Goal: Task Accomplishment & Management: Use online tool/utility

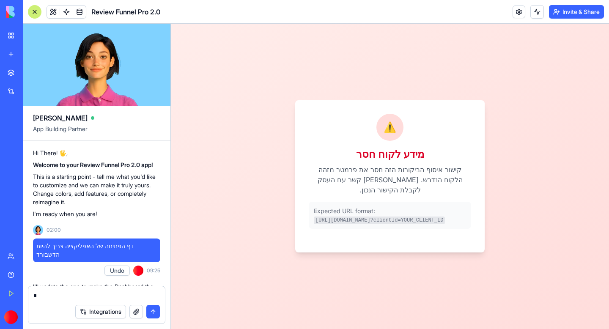
scroll to position [4315, 0]
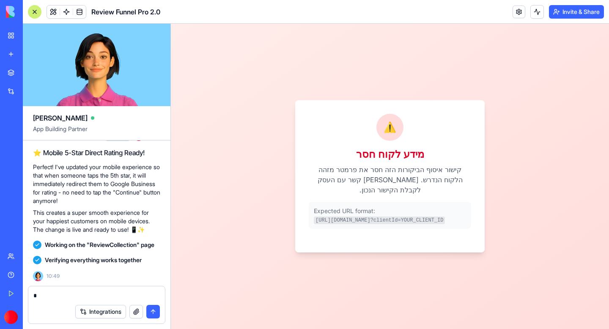
click at [37, 11] on div at bounding box center [35, 12] width 14 height 14
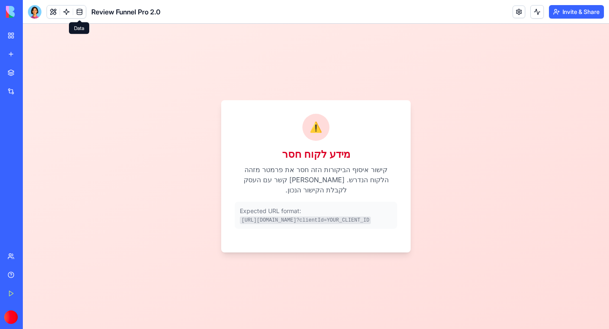
click at [79, 9] on span at bounding box center [80, 12] width 24 height 24
click at [81, 12] on link at bounding box center [79, 12] width 13 height 13
click at [52, 12] on button at bounding box center [53, 12] width 13 height 13
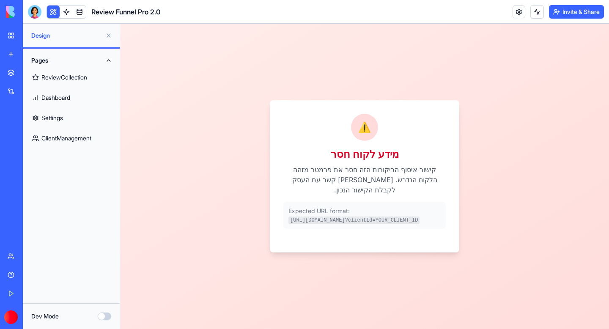
click at [48, 135] on link "ClientManagement" at bounding box center [71, 138] width 87 height 20
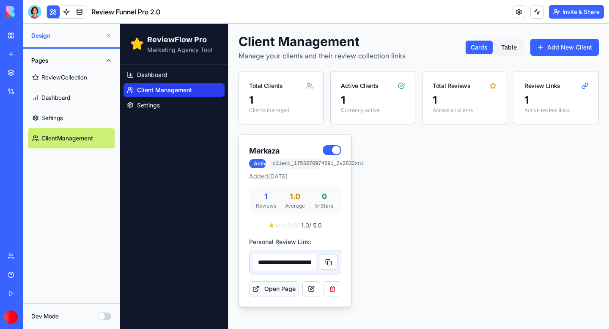
click at [288, 292] on button "Open Page" at bounding box center [274, 288] width 50 height 15
click at [331, 262] on button at bounding box center [329, 262] width 18 height 15
click at [77, 77] on link "ReviewCollection" at bounding box center [71, 77] width 87 height 20
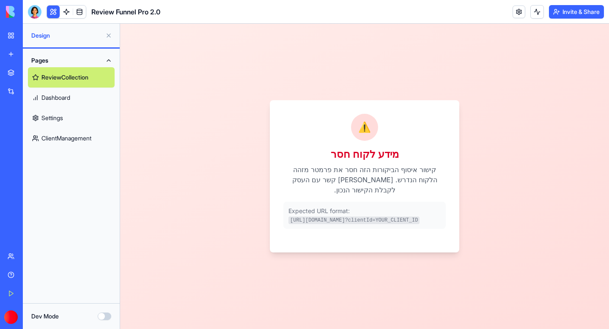
click at [69, 93] on link "Dashboard" at bounding box center [71, 98] width 87 height 20
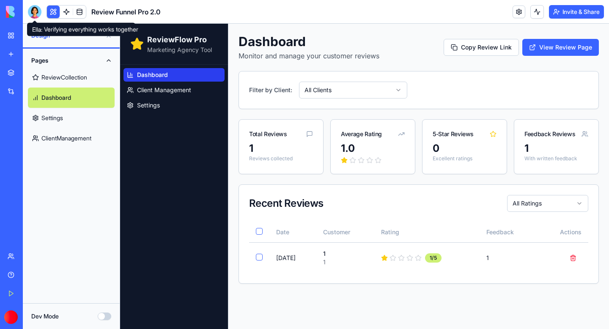
click at [33, 12] on div at bounding box center [35, 12] width 14 height 14
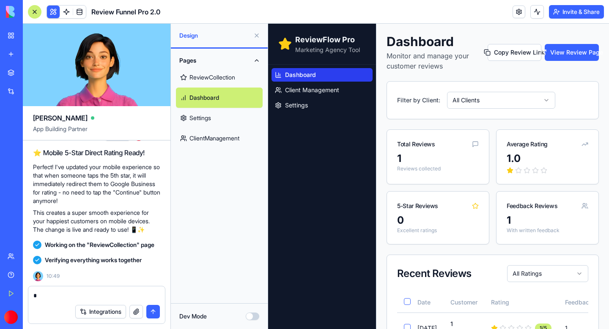
scroll to position [4242, 0]
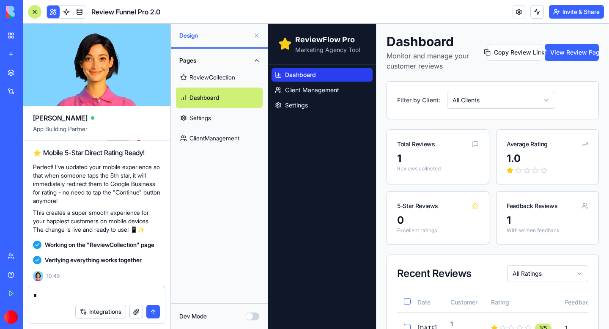
drag, startPoint x: 36, startPoint y: 184, endPoint x: 159, endPoint y: 162, distance: 124.2
click at [159, 127] on div "בגרסת המוביל: אני רוצה שלחיצה על כוכב ה-5 יוביל מייד לדירוג בגוגל. ללא צורך בלח…" at bounding box center [96, 111] width 127 height 32
click at [153, 160] on div at bounding box center [153, 160] width 0 height 0
click at [155, 124] on span "בגרסת המוביל: אני רוצה שלחיצה על כוכב ה-5 יוביל מייד לדירוג בגוגל. ללא צורך בלח…" at bounding box center [96, 111] width 121 height 25
drag, startPoint x: 157, startPoint y: 164, endPoint x: 27, endPoint y: 191, distance: 132.6
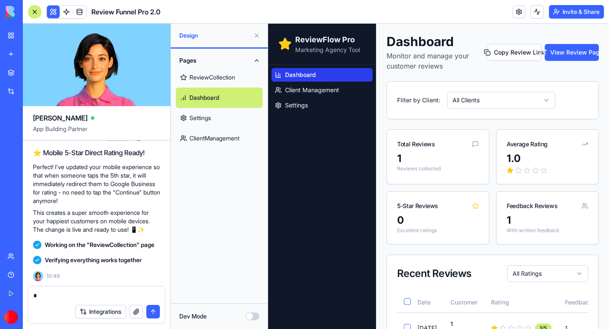
click at [54, 124] on span "בגרסת המוביל: אני רוצה שלחיצה על כוכב ה-5 יוביל מייד לדירוג בגוגל. ללא צורך בלח…" at bounding box center [96, 111] width 121 height 25
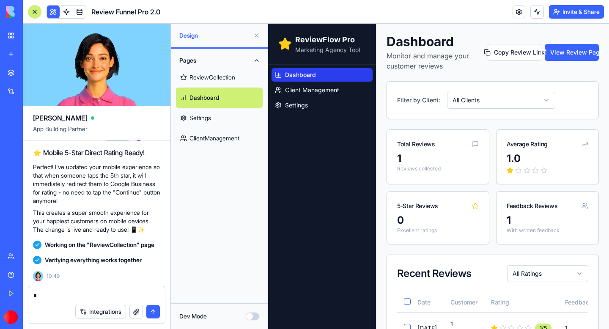
click at [13, 44] on div "My Workspace New app" at bounding box center [12, 45] width 18 height 36
click at [31, 36] on div "My Workspace" at bounding box center [25, 35] width 11 height 8
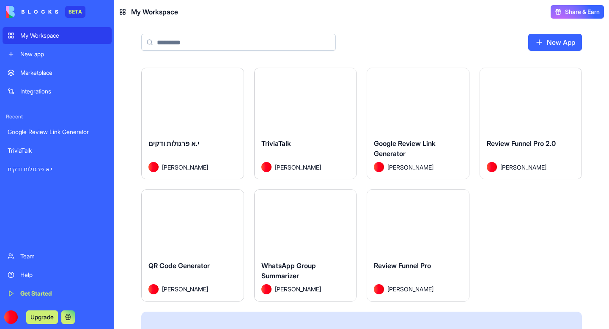
click at [413, 225] on button "Launch" at bounding box center [417, 221] width 63 height 17
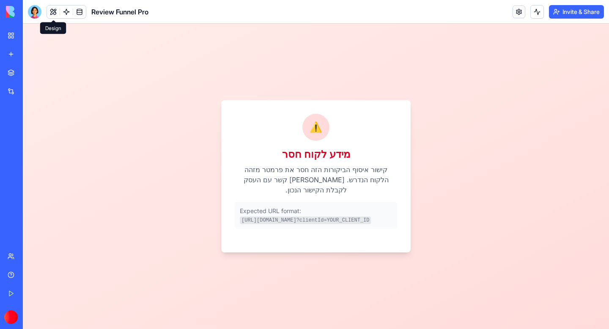
click at [54, 13] on button at bounding box center [53, 12] width 13 height 13
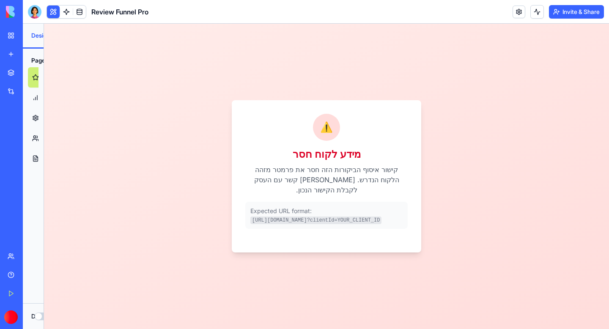
click at [54, 13] on button at bounding box center [53, 12] width 13 height 13
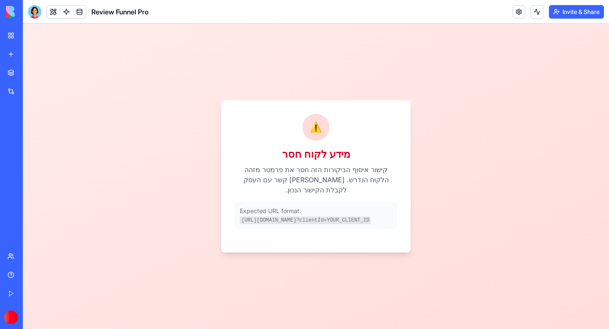
click at [54, 13] on button at bounding box center [53, 12] width 13 height 13
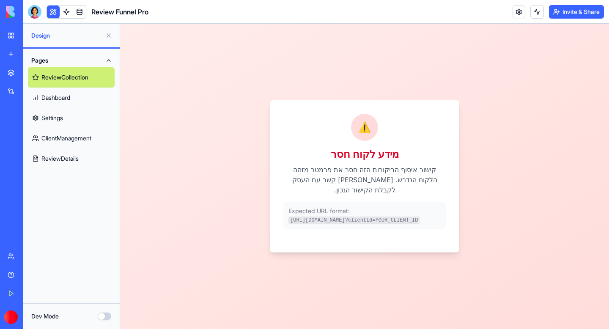
click at [58, 100] on link "Dashboard" at bounding box center [71, 98] width 87 height 20
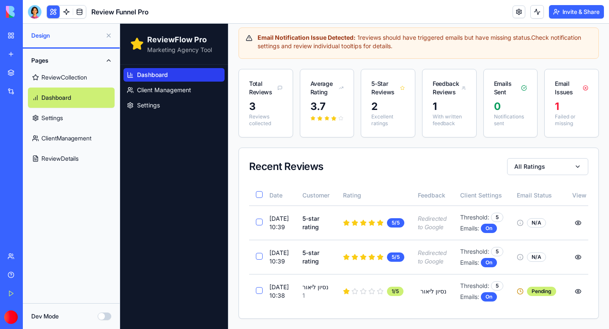
scroll to position [132, 0]
click at [108, 31] on button at bounding box center [109, 36] width 14 height 14
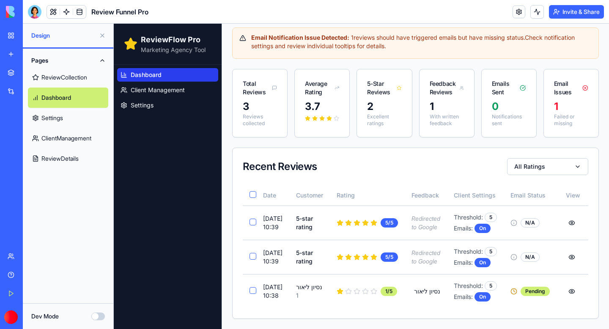
scroll to position [91, 0]
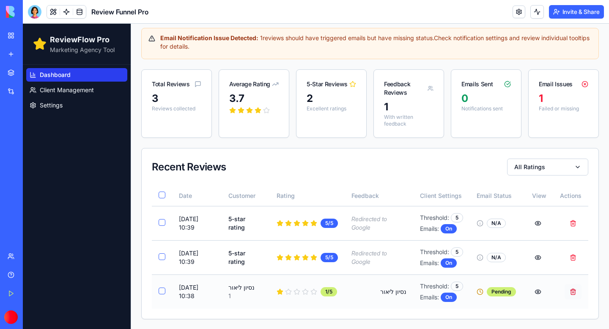
click at [576, 292] on button "Delete review from נסיון ליאור" at bounding box center [573, 291] width 17 height 15
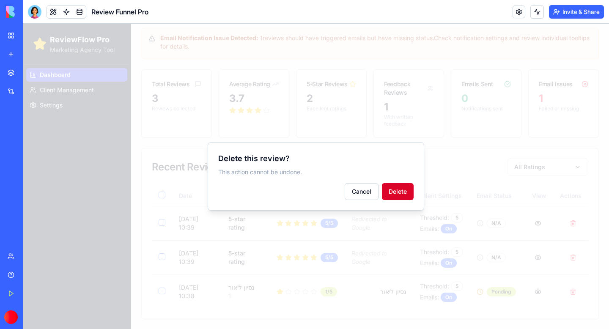
click at [410, 196] on button "Delete" at bounding box center [398, 191] width 32 height 17
click at [403, 195] on button "Delete" at bounding box center [398, 191] width 32 height 17
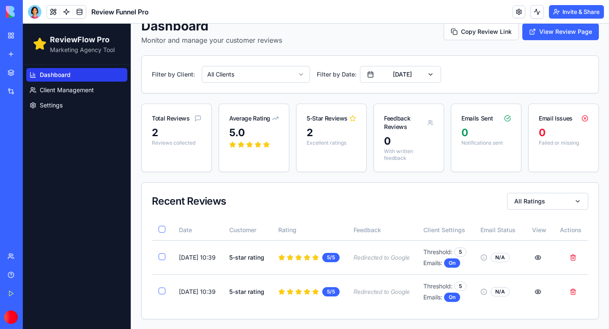
click at [584, 211] on div "Recent Reviews All Ratings" at bounding box center [370, 201] width 457 height 37
click at [580, 200] on button "All Ratings" at bounding box center [547, 201] width 81 height 17
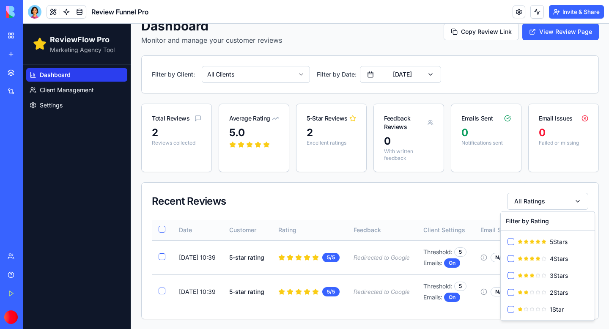
click at [453, 220] on th "Client Settings" at bounding box center [445, 230] width 57 height 20
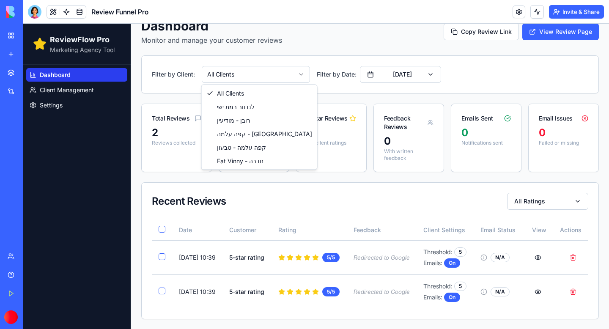
click at [309, 74] on html "ReviewFlow Pro Marketing Agency Tool Dashboard Client Management Settings Dashb…" at bounding box center [316, 169] width 587 height 322
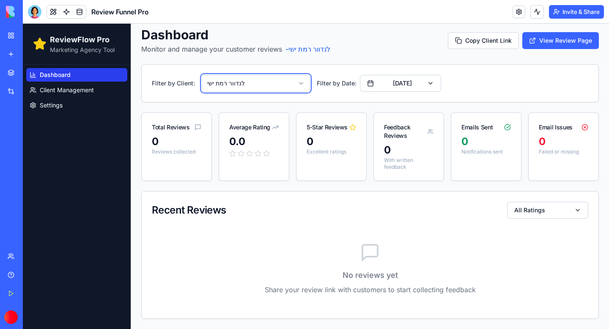
scroll to position [7, 0]
click at [271, 72] on div "Filter by Client: לנדוור רמת ישי Filter by Date: [DATE]" at bounding box center [370, 83] width 457 height 37
click at [271, 97] on div "Filter by Client: לנדוור רמת ישי Filter by Date: [DATE]" at bounding box center [370, 83] width 457 height 37
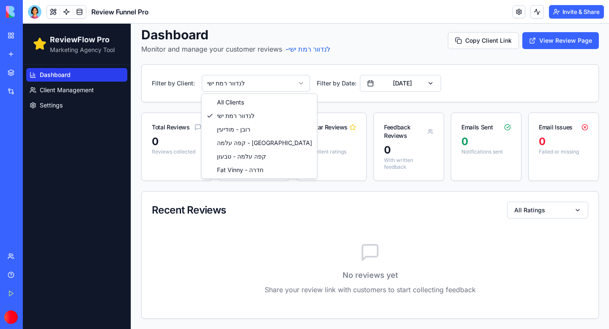
click at [277, 90] on html "ReviewFlow Pro Marketing Agency Tool Dashboard Client Management Settings Dashb…" at bounding box center [316, 173] width 587 height 312
click at [266, 80] on html "ReviewFlow Pro Marketing Agency Tool Dashboard Client Management Settings Dashb…" at bounding box center [316, 173] width 587 height 312
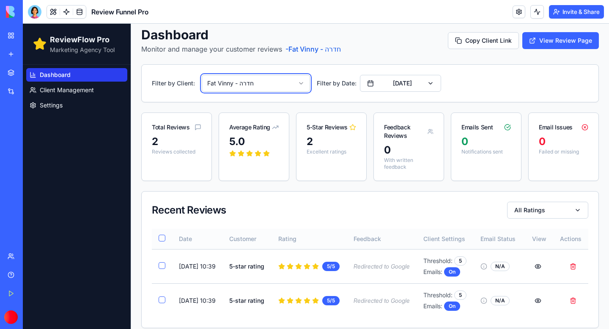
scroll to position [16, 0]
